Goal: Task Accomplishment & Management: Manage account settings

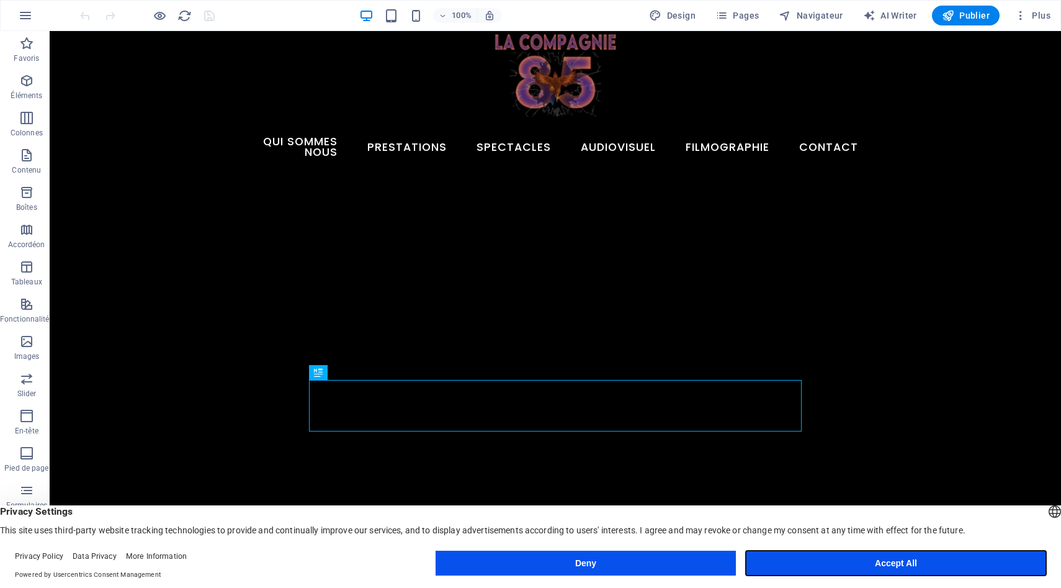
click at [816, 557] on button "Accept All" at bounding box center [896, 562] width 300 height 25
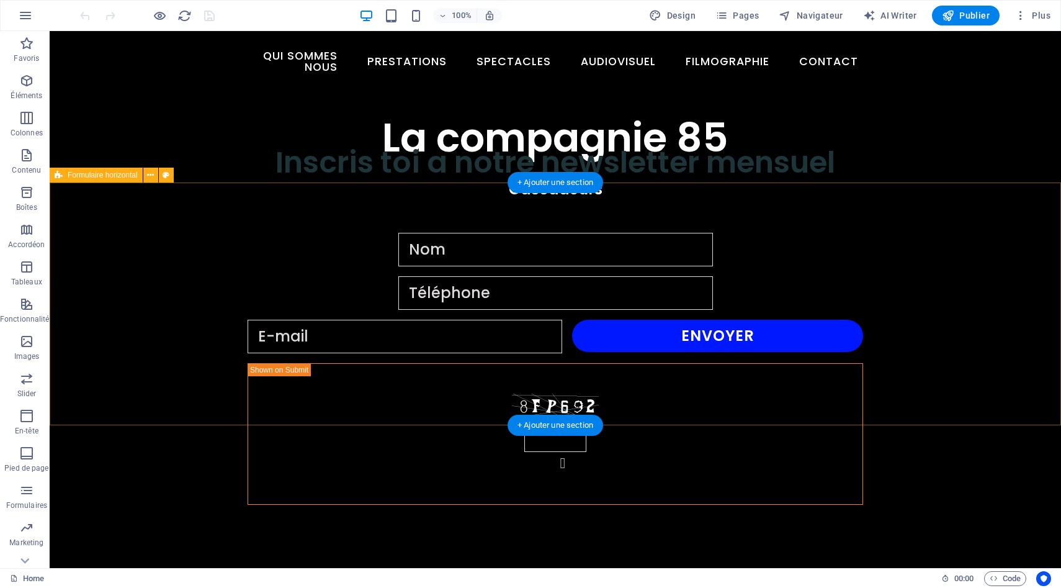
scroll to position [633, 0]
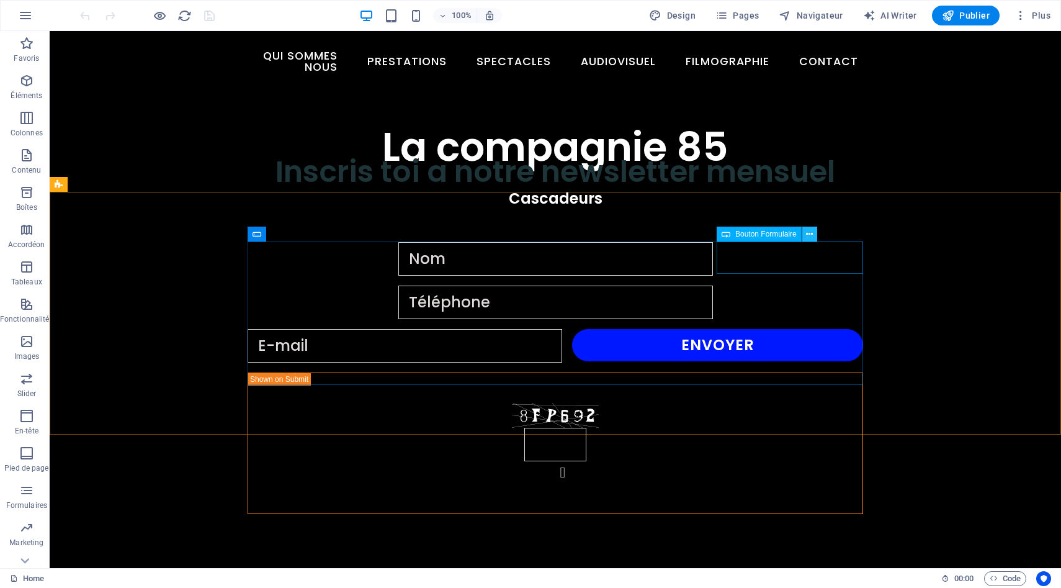
click at [808, 235] on icon at bounding box center [809, 234] width 7 height 13
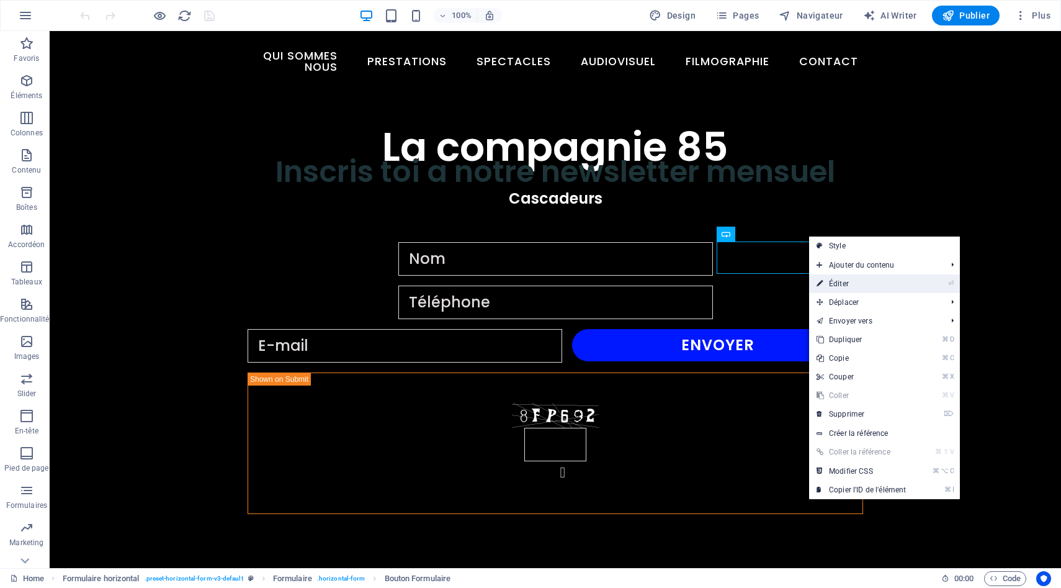
click at [844, 283] on link "⏎ Éditer" at bounding box center [861, 283] width 104 height 19
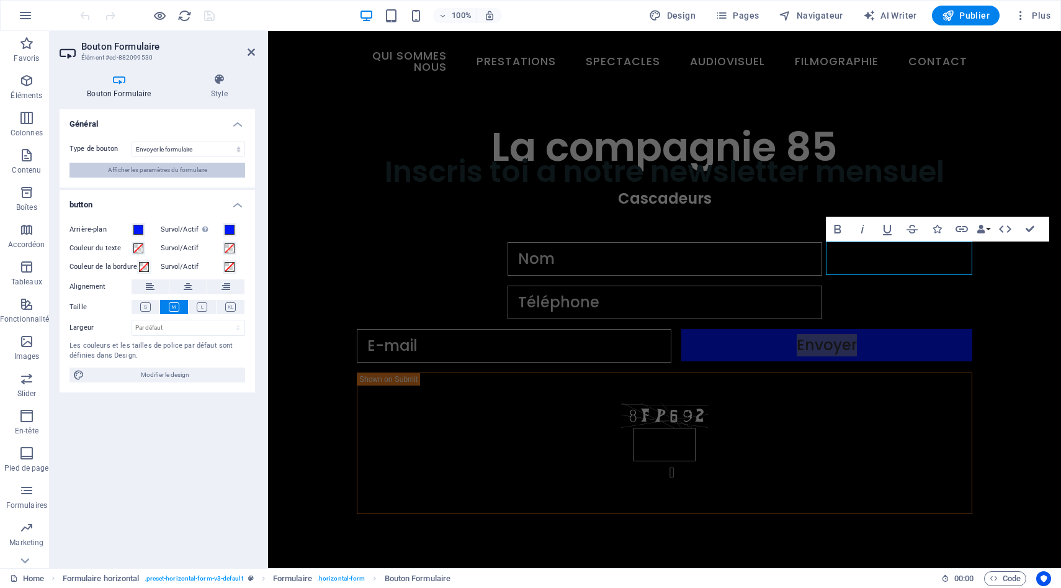
click at [182, 173] on span "Afficher les paramètres du formulaire" at bounding box center [157, 170] width 99 height 15
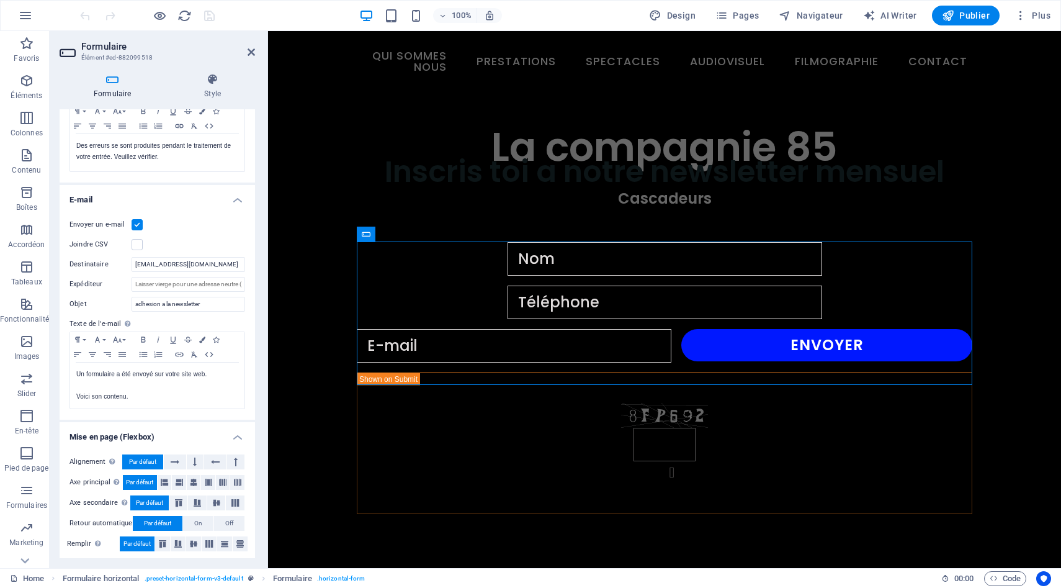
scroll to position [243, 0]
click at [140, 261] on input "[EMAIL_ADDRESS][DOMAIN_NAME]" at bounding box center [189, 263] width 114 height 15
drag, startPoint x: 217, startPoint y: 262, endPoint x: 131, endPoint y: 260, distance: 86.3
click at [132, 260] on input "lacompagnie85@gmail.com" at bounding box center [189, 263] width 114 height 15
type input "lacompagnie85@gmail.com"
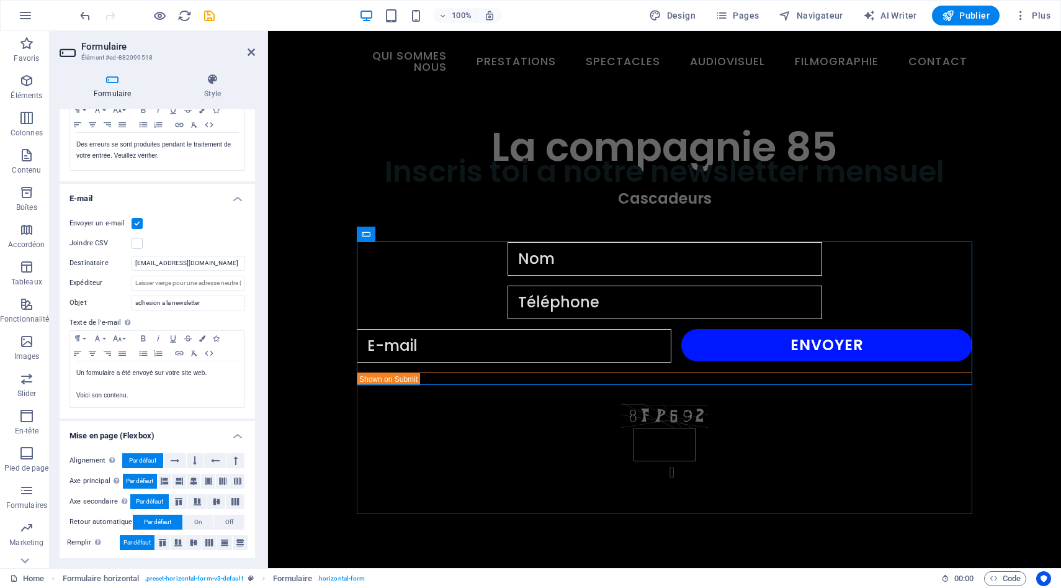
click at [257, 225] on div "Formulaire Style Général Titre Donnez un nom au formulaire. Formulaire général …" at bounding box center [157, 315] width 215 height 504
click at [972, 11] on span "Publier" at bounding box center [966, 15] width 48 height 12
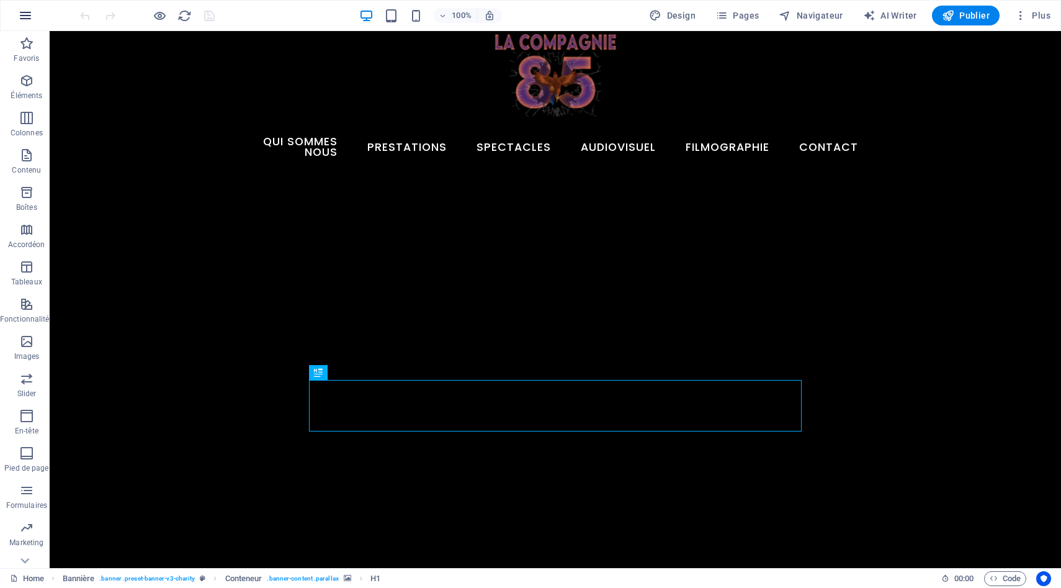
click at [23, 18] on icon "button" at bounding box center [25, 15] width 15 height 15
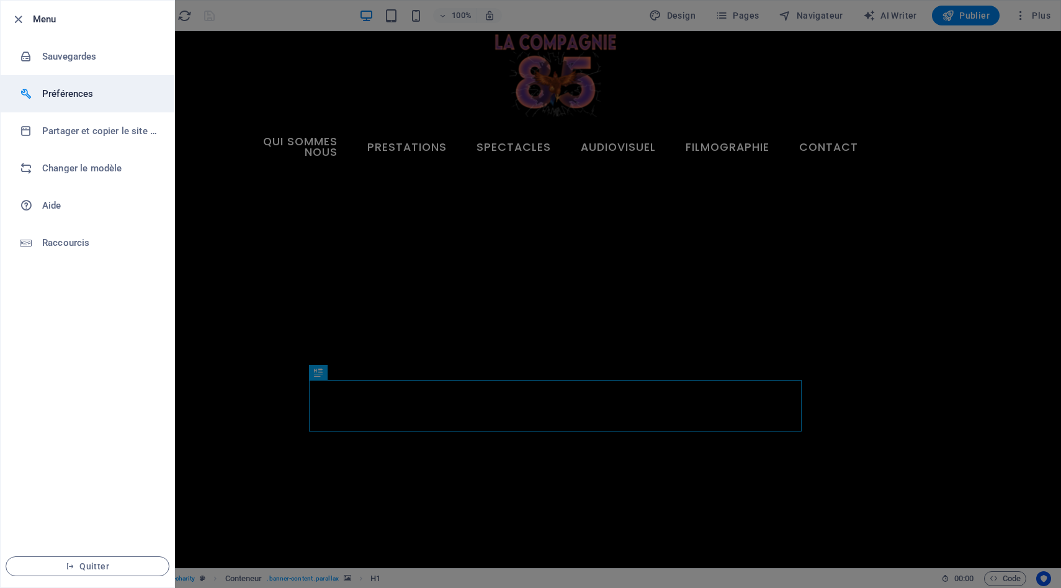
click at [76, 98] on h6 "Préférences" at bounding box center [99, 93] width 115 height 15
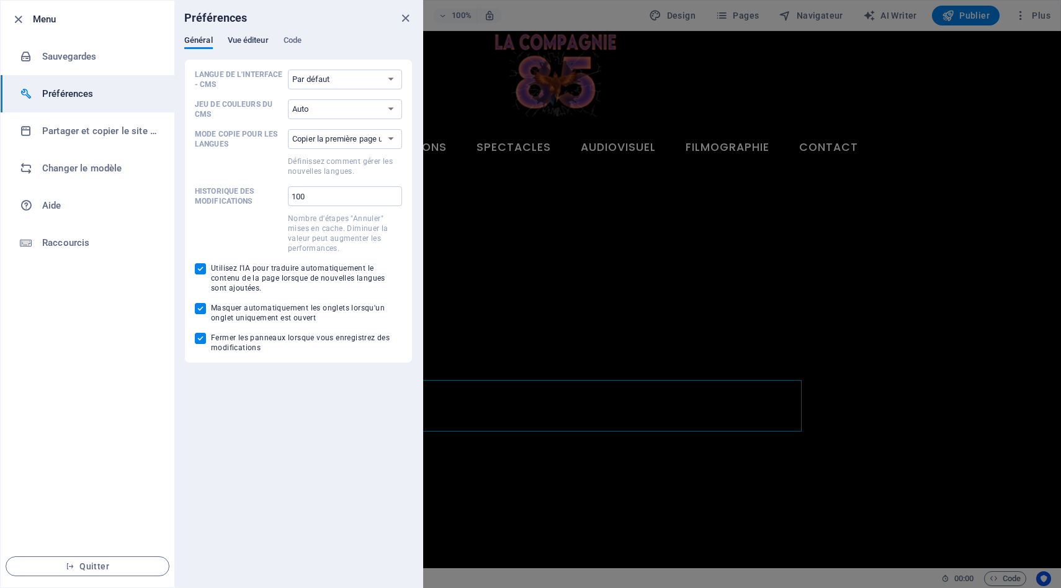
click at [253, 43] on span "Vue éditeur" at bounding box center [248, 41] width 41 height 17
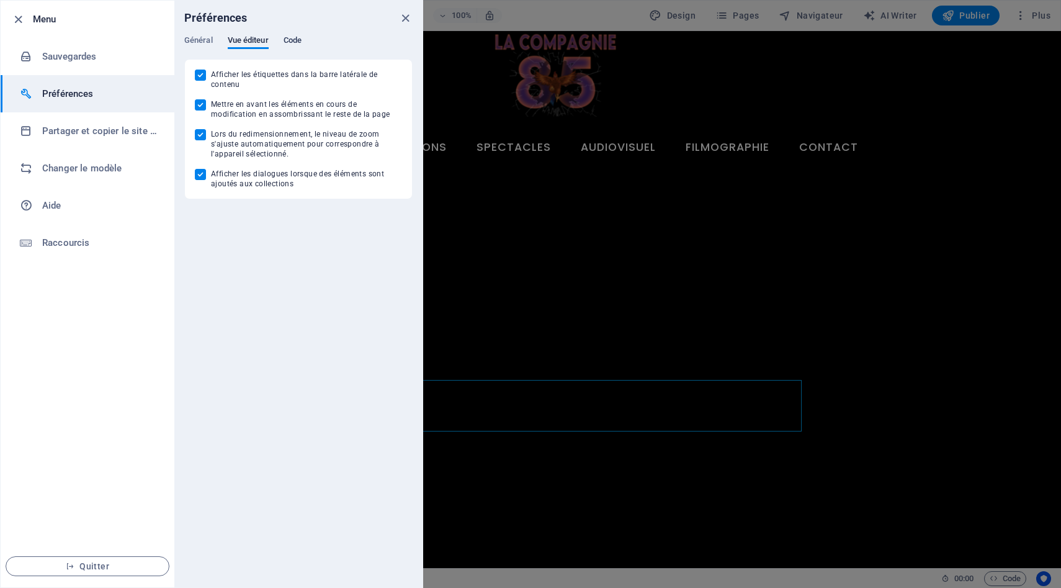
click at [295, 37] on span "Code" at bounding box center [293, 41] width 18 height 17
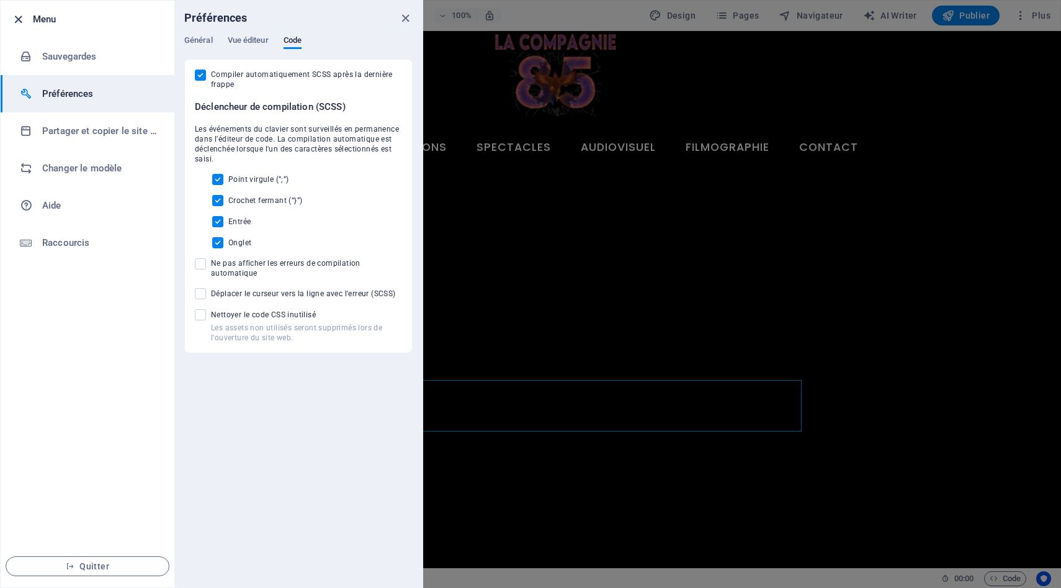
click at [19, 19] on icon "button" at bounding box center [18, 19] width 14 height 14
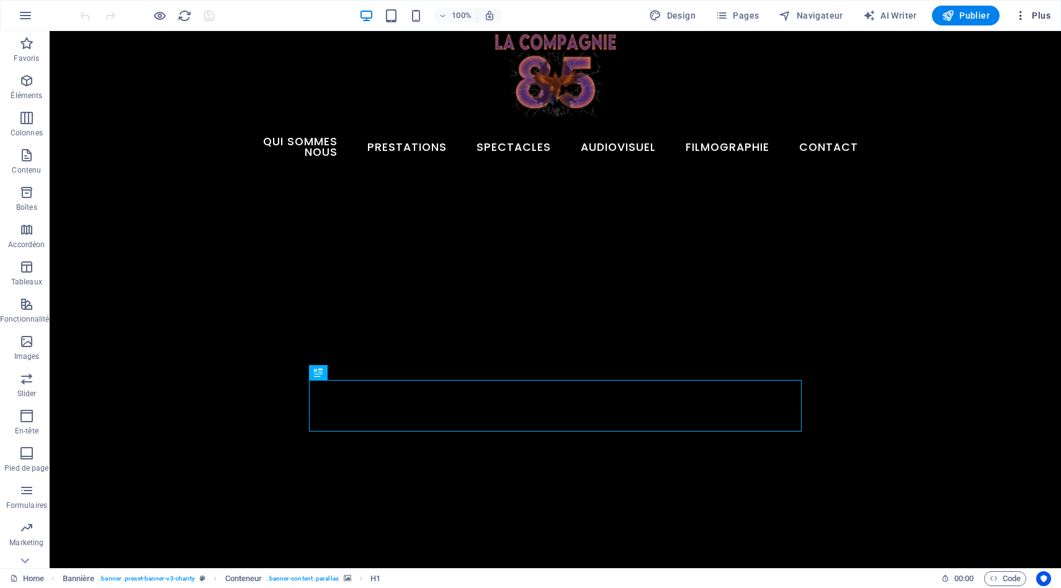
click at [1021, 17] on icon "button" at bounding box center [1020, 15] width 12 height 12
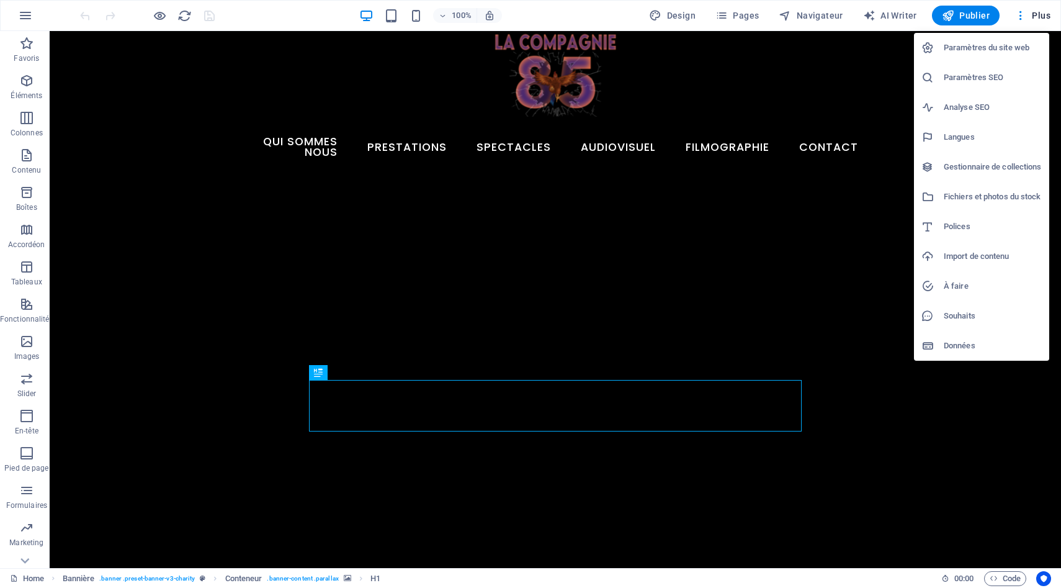
click at [983, 53] on h6 "Paramètres du site web" at bounding box center [993, 47] width 98 height 15
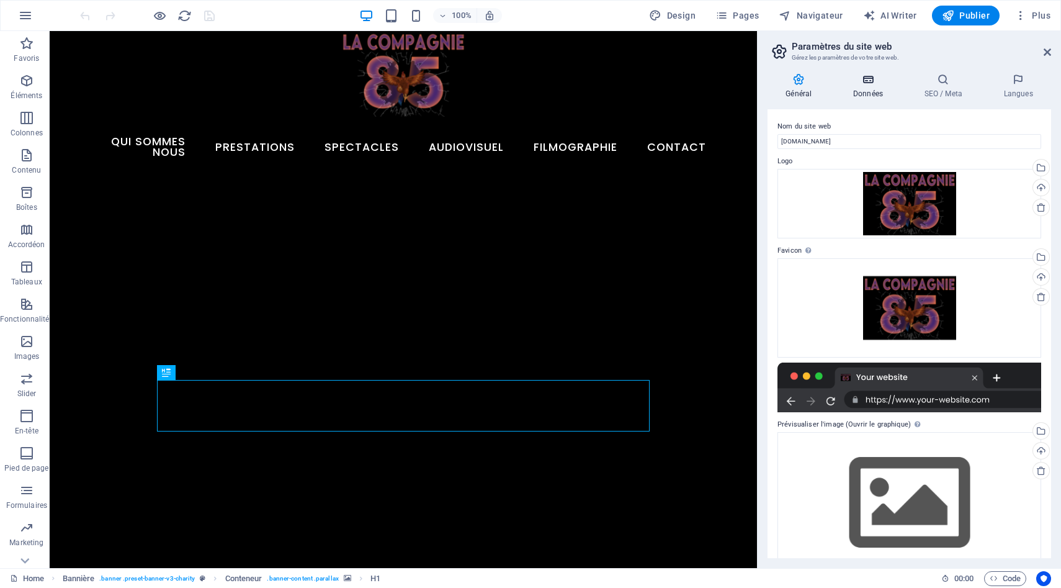
click at [870, 86] on h4 "Données" at bounding box center [870, 86] width 71 height 26
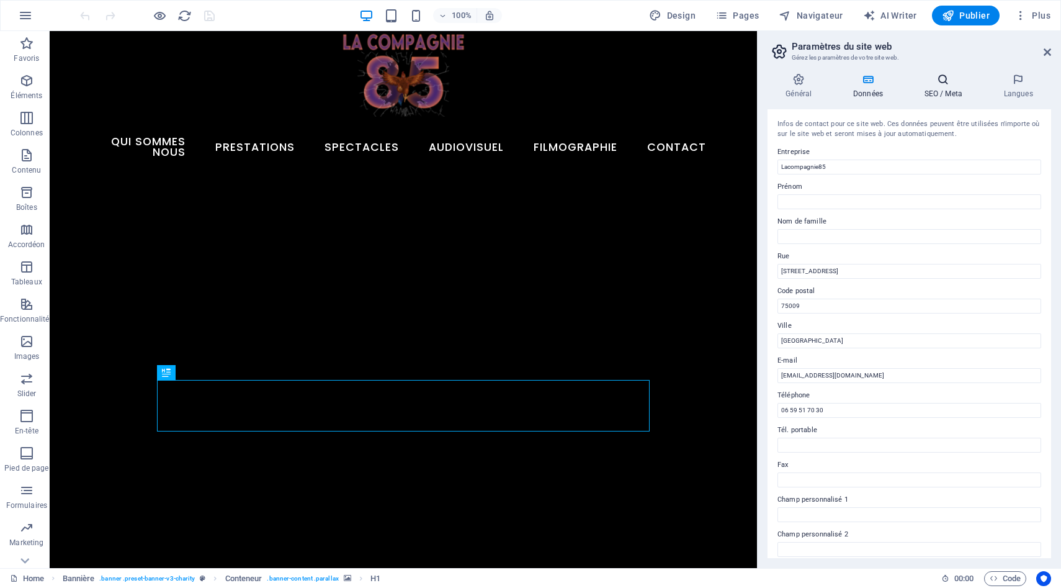
click at [946, 80] on icon at bounding box center [943, 79] width 74 height 12
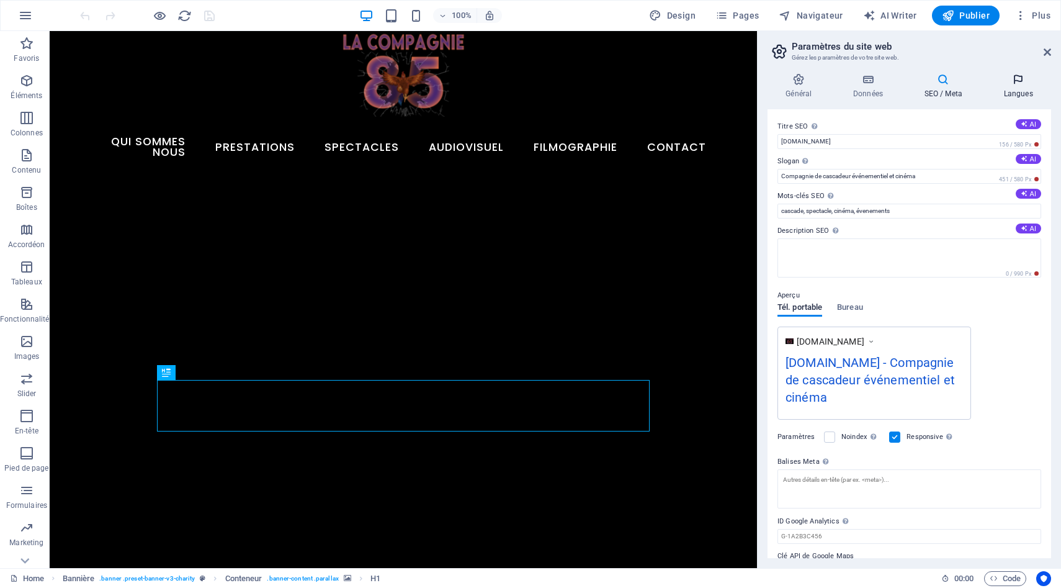
click at [1022, 87] on h4 "Langues" at bounding box center [1018, 86] width 66 height 26
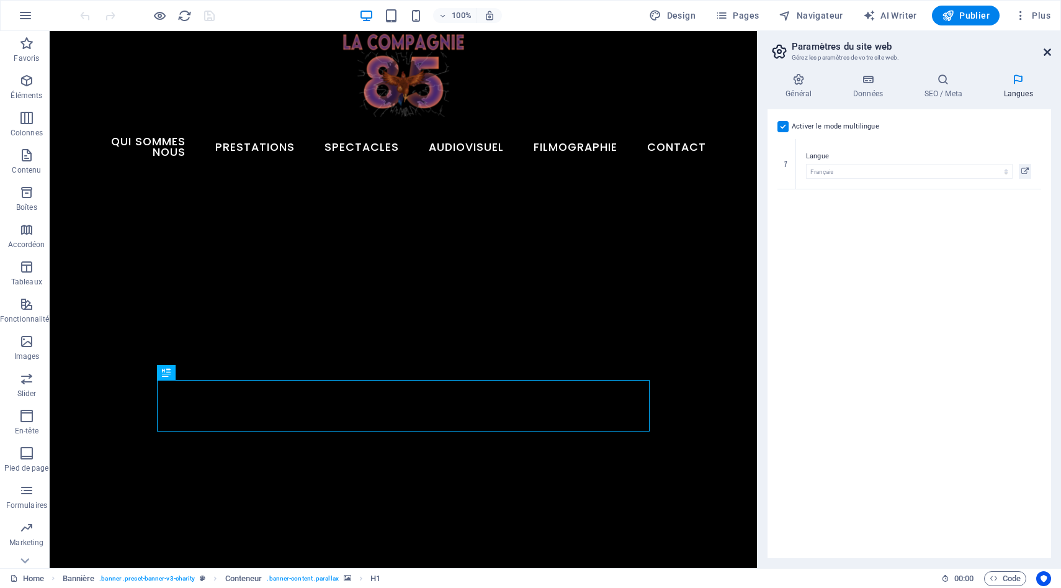
click at [1049, 54] on icon at bounding box center [1047, 52] width 7 height 10
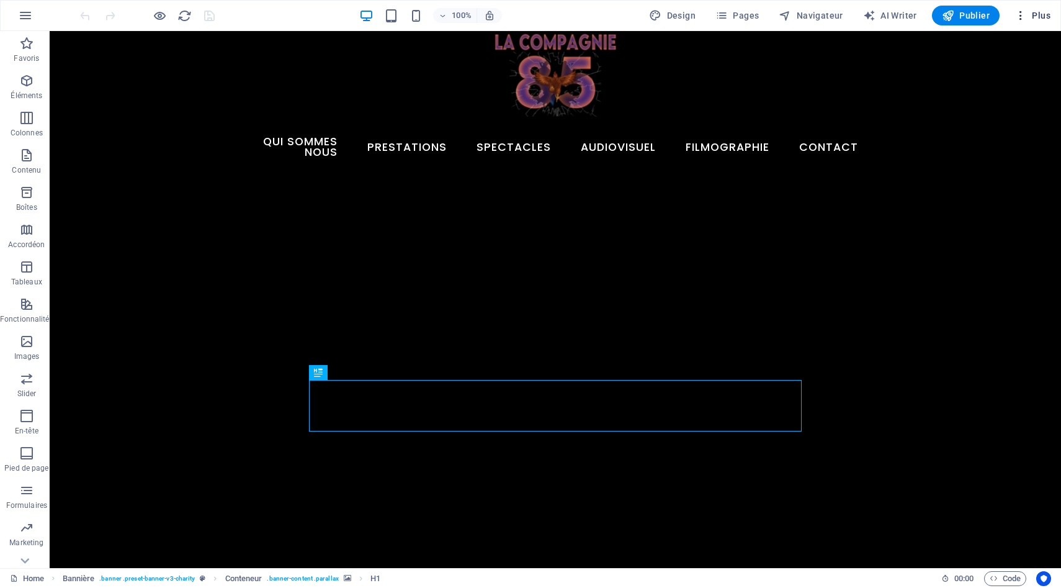
click at [1044, 19] on span "Plus" at bounding box center [1032, 15] width 36 height 12
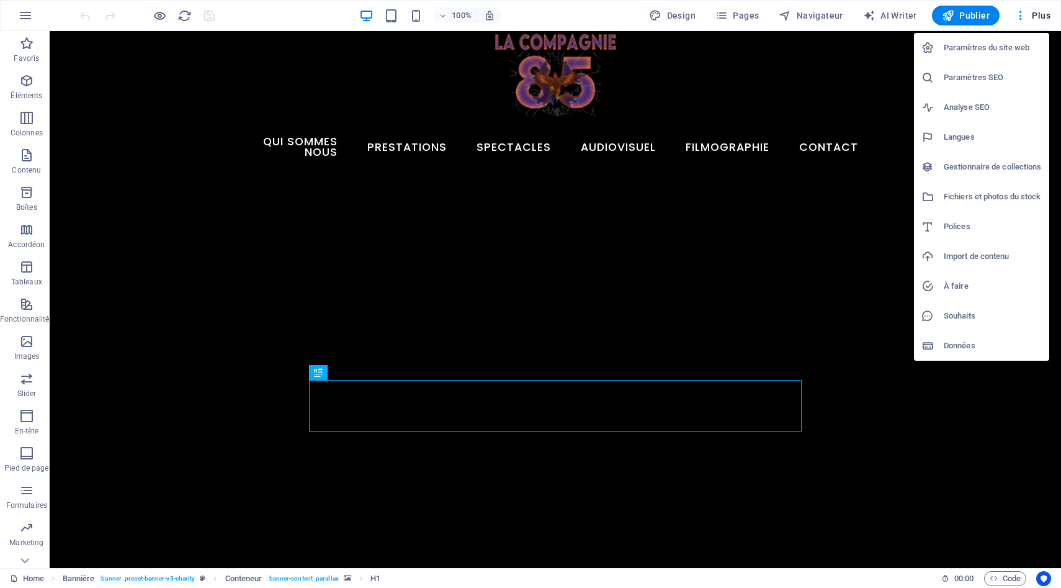
click at [968, 346] on h6 "Données" at bounding box center [993, 345] width 98 height 15
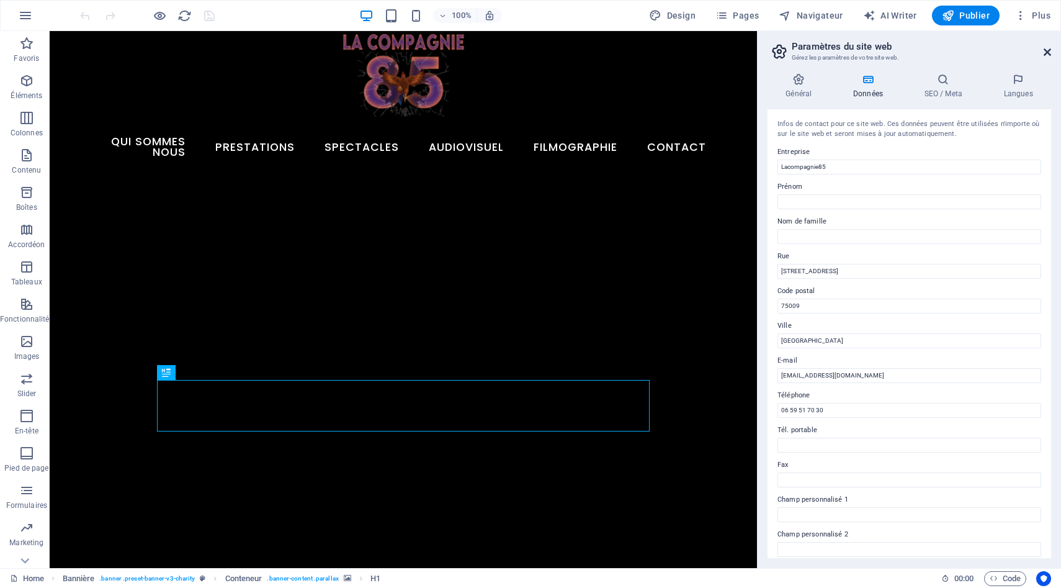
click at [1048, 51] on icon at bounding box center [1047, 52] width 7 height 10
